Goal: Task Accomplishment & Management: Manage account settings

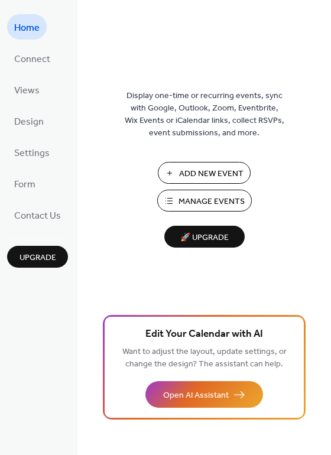
click at [181, 196] on span "Manage Events" at bounding box center [211, 202] width 66 height 12
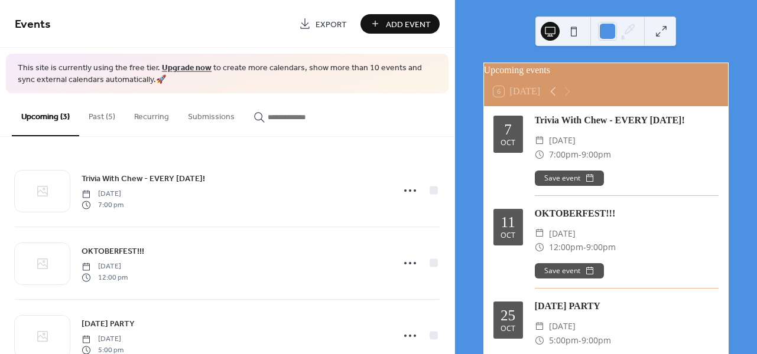
click at [94, 113] on button "Past (5)" at bounding box center [101, 114] width 45 height 42
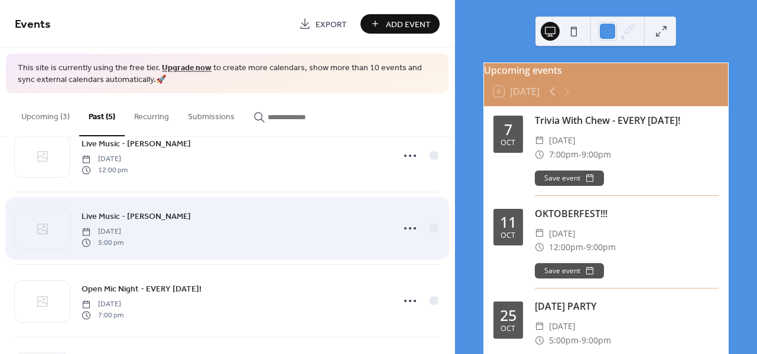
scroll to position [160, 0]
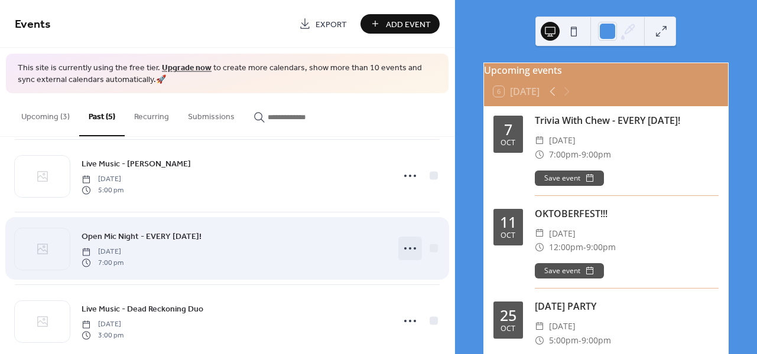
click at [402, 245] on icon at bounding box center [410, 248] width 19 height 19
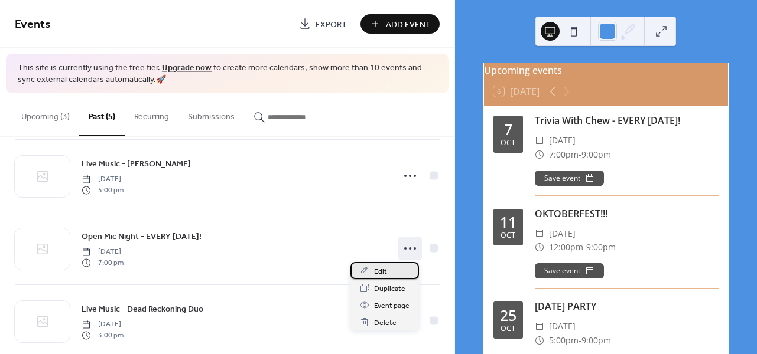
click at [387, 269] on div "Edit" at bounding box center [384, 270] width 69 height 17
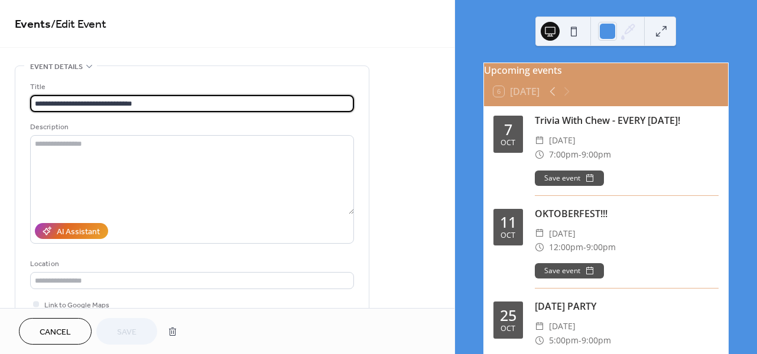
scroll to position [227, 0]
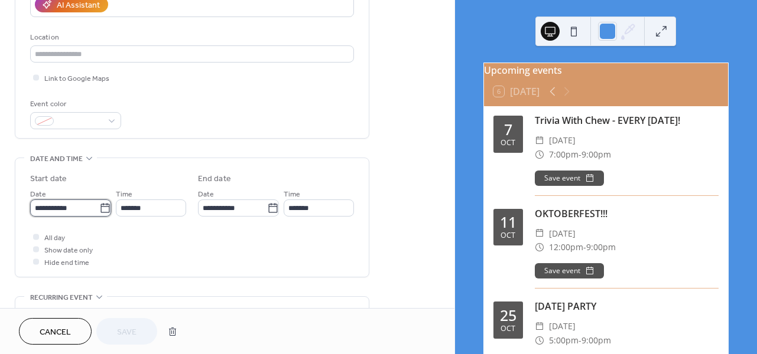
click at [65, 217] on input "**********" at bounding box center [64, 208] width 69 height 17
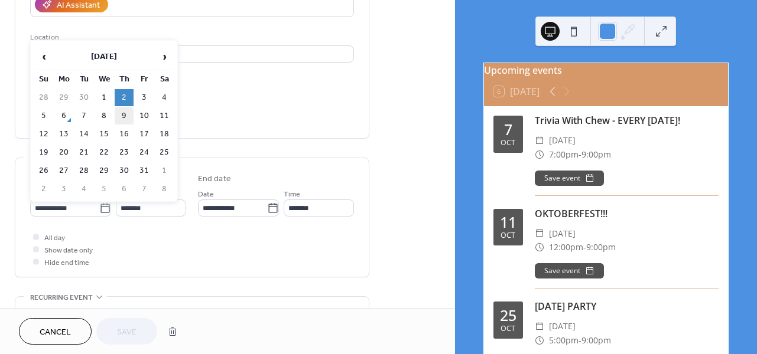
click at [130, 114] on td "9" at bounding box center [124, 116] width 19 height 17
type input "**********"
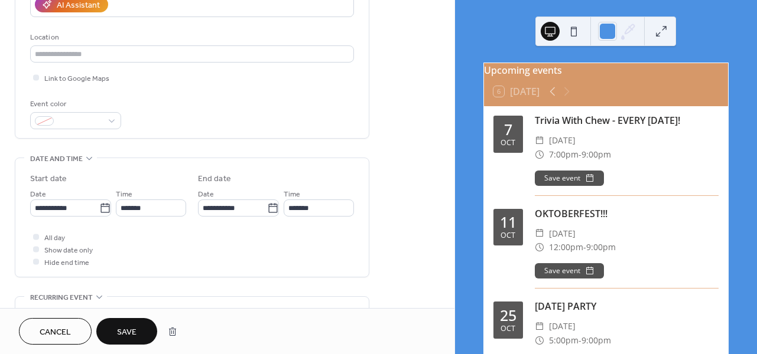
click at [115, 323] on button "Save" at bounding box center [126, 331] width 61 height 27
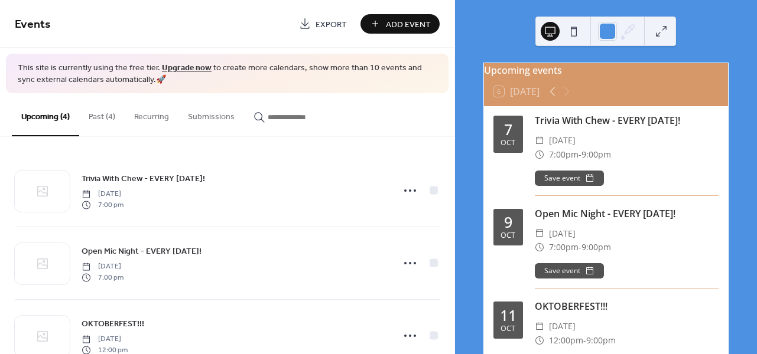
click at [100, 112] on button "Past (4)" at bounding box center [101, 114] width 45 height 42
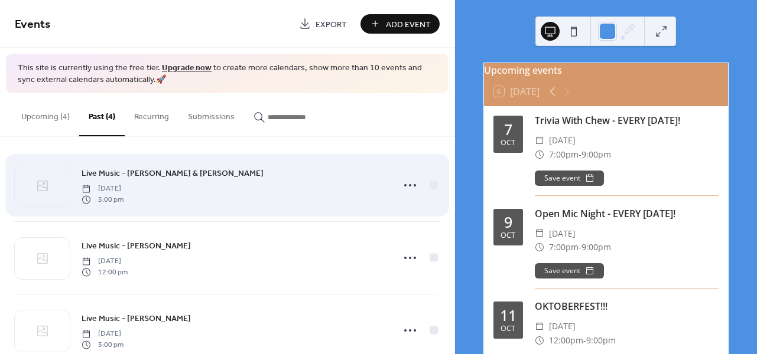
scroll to position [73, 0]
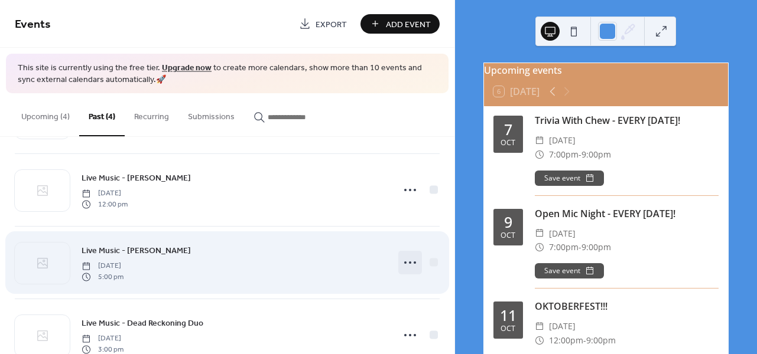
click at [404, 263] on circle at bounding box center [405, 263] width 2 height 2
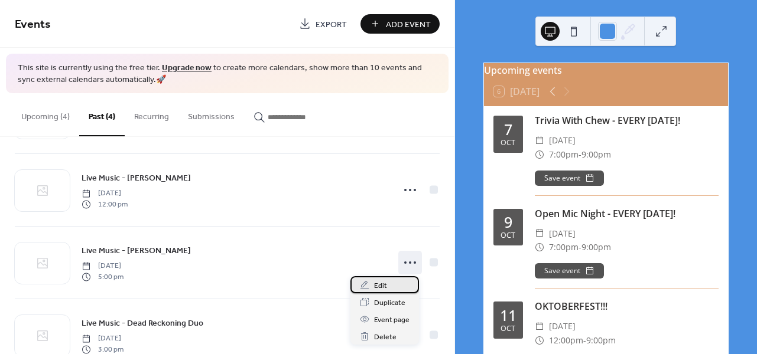
click at [385, 284] on span "Edit" at bounding box center [380, 286] width 13 height 12
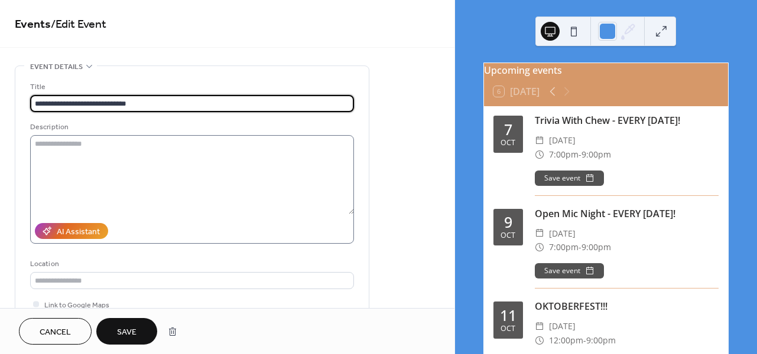
scroll to position [392, 0]
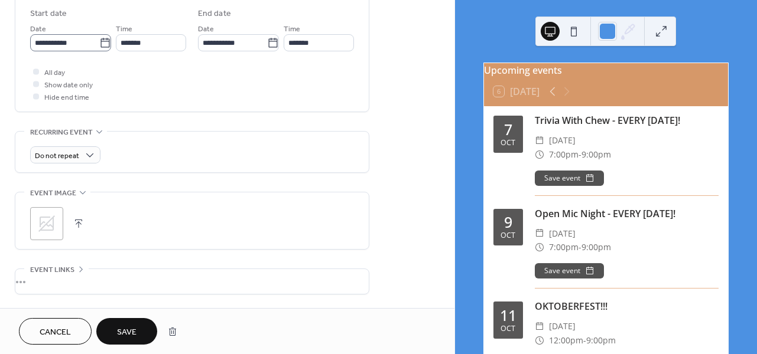
type input "**********"
click at [75, 49] on input "**********" at bounding box center [64, 42] width 69 height 17
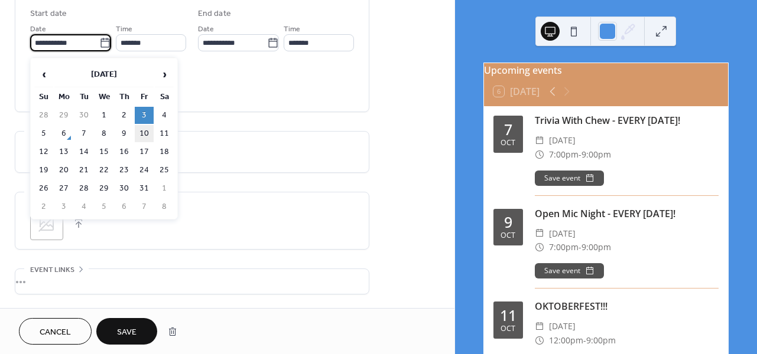
click at [146, 132] on td "10" at bounding box center [144, 133] width 19 height 17
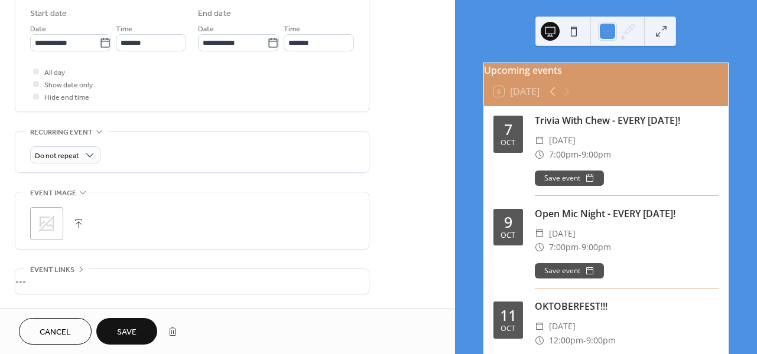
type input "**********"
click at [132, 331] on span "Save" at bounding box center [126, 333] width 19 height 12
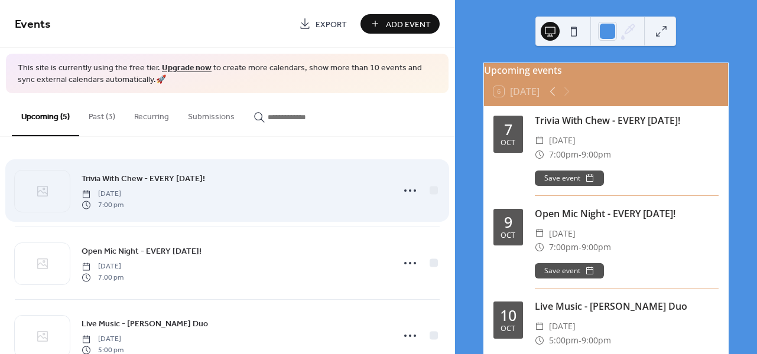
scroll to position [80, 0]
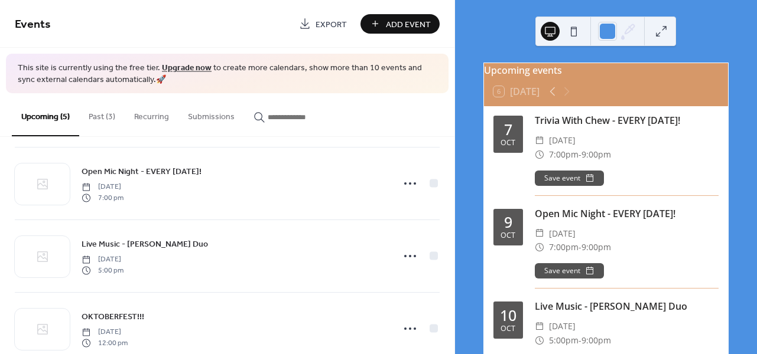
click at [103, 119] on button "Past (3)" at bounding box center [101, 114] width 45 height 42
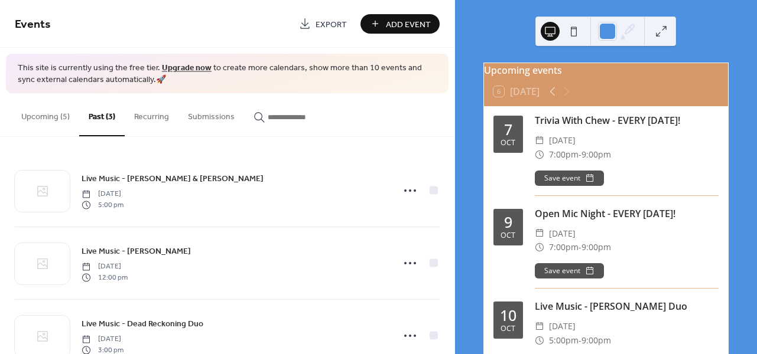
click at [63, 116] on button "Upcoming (5)" at bounding box center [45, 114] width 67 height 42
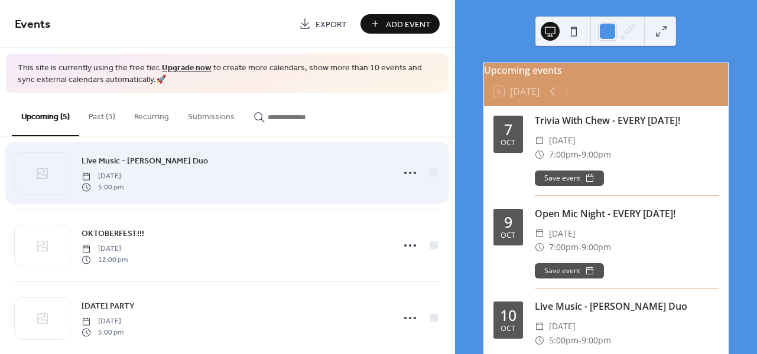
scroll to position [180, 0]
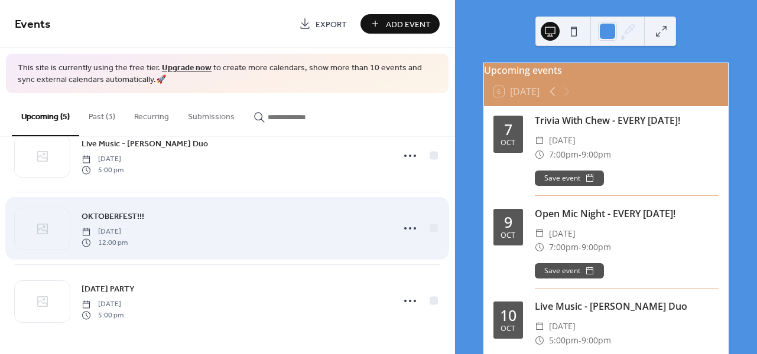
click at [211, 230] on div "OKTOBERFEST!!! Saturday, October 11, 2025 12:00 pm" at bounding box center [234, 229] width 304 height 38
click at [406, 227] on icon at bounding box center [410, 228] width 19 height 19
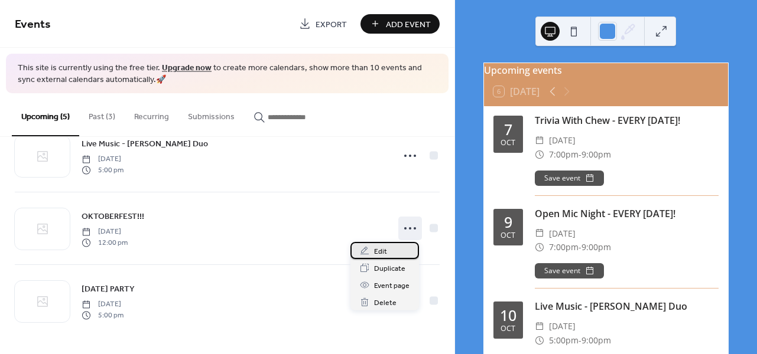
click at [377, 245] on div "Edit" at bounding box center [384, 250] width 69 height 17
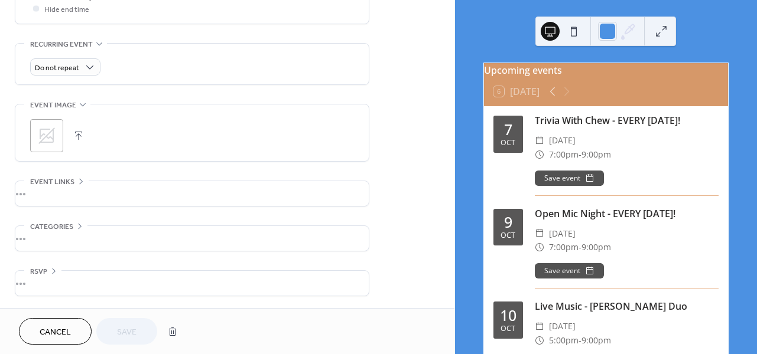
scroll to position [208, 0]
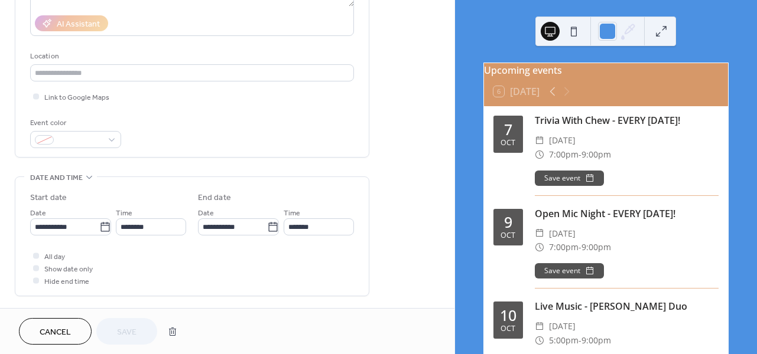
drag, startPoint x: 58, startPoint y: 325, endPoint x: 88, endPoint y: 302, distance: 37.5
click at [59, 327] on span "Cancel" at bounding box center [55, 333] width 31 height 12
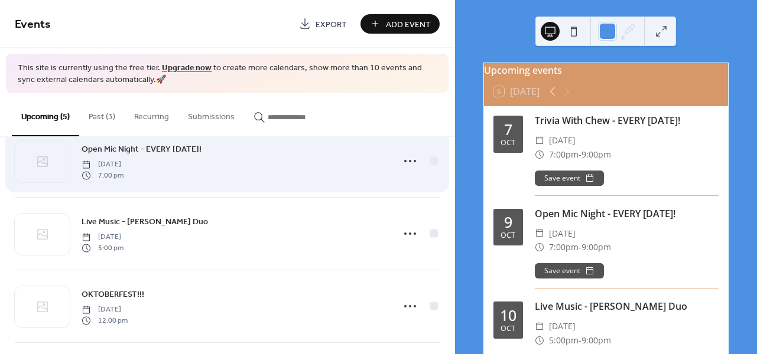
scroll to position [178, 0]
